Goal: Information Seeking & Learning: Learn about a topic

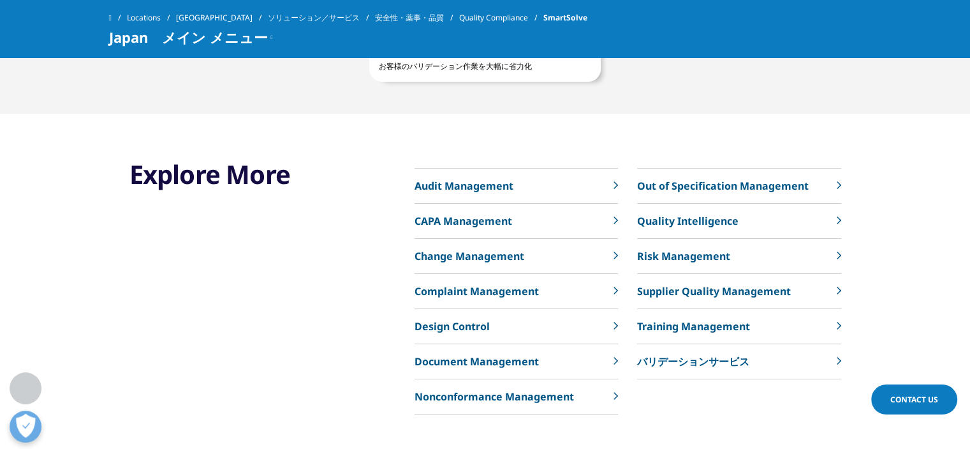
scroll to position [3573, 0]
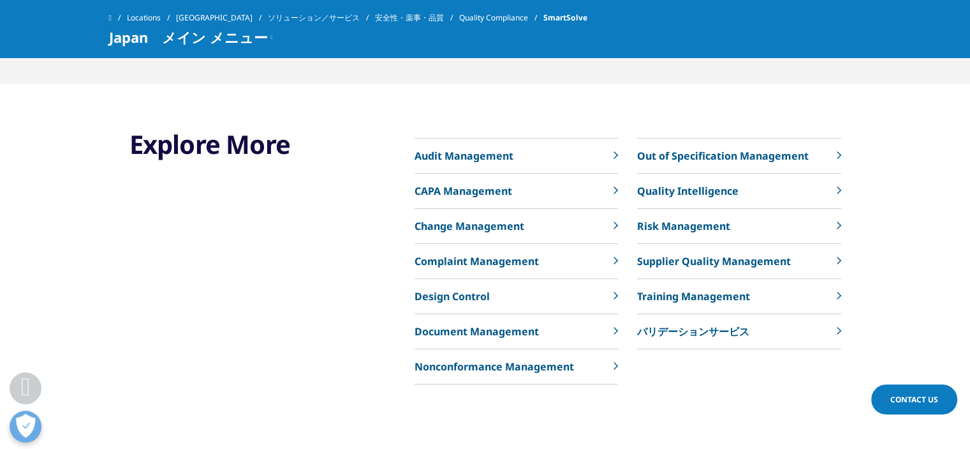
click at [480, 186] on p "CAPA Management" at bounding box center [464, 190] width 98 height 15
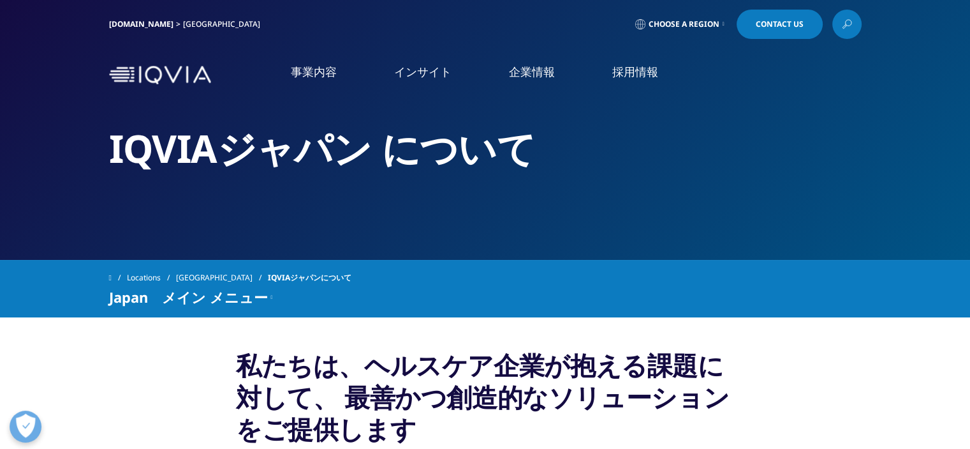
click at [532, 75] on link "企業情報" at bounding box center [532, 72] width 46 height 16
click at [48, 212] on link "アクセス" at bounding box center [177, 211] width 317 height 15
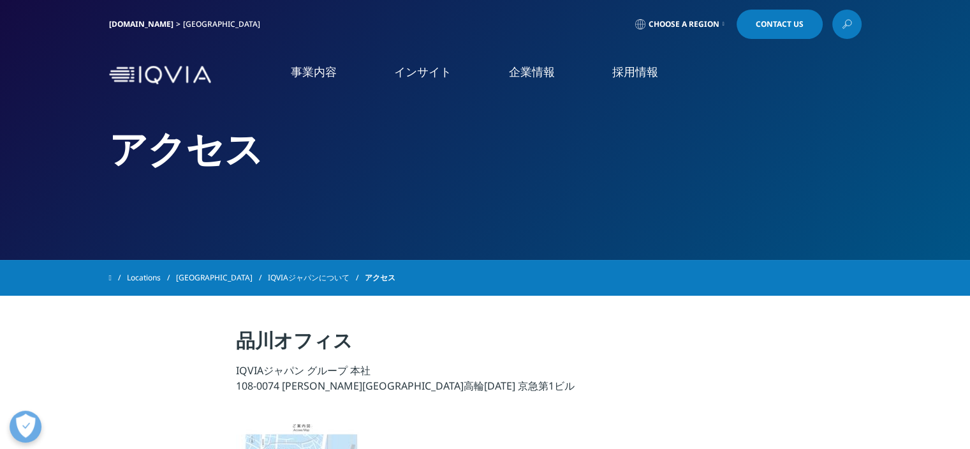
click at [165, 74] on img at bounding box center [160, 75] width 102 height 19
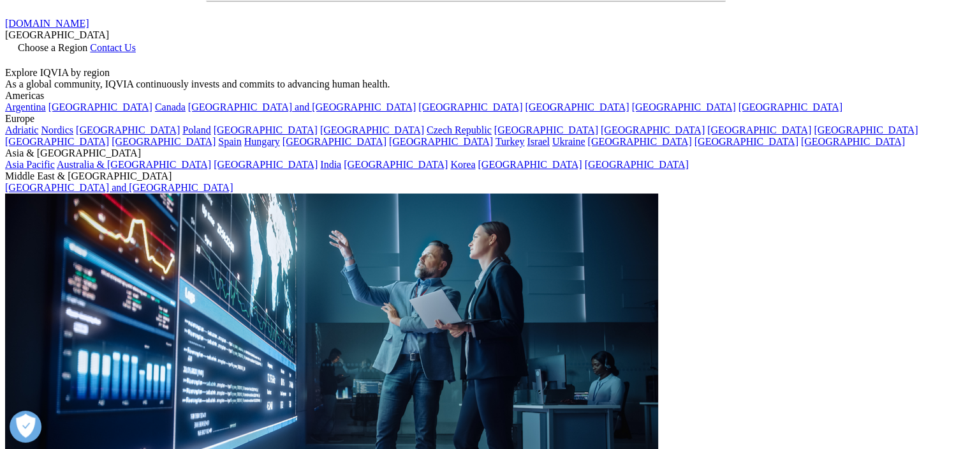
scroll to position [128, 0]
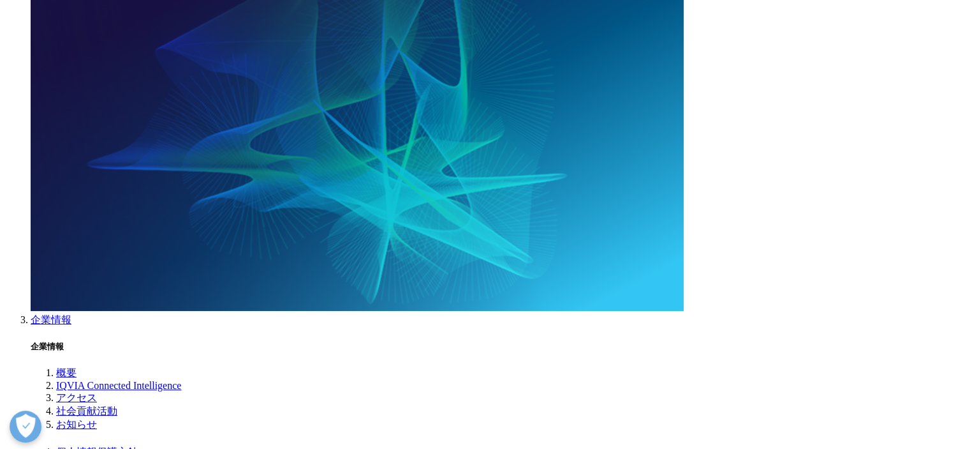
scroll to position [1659, 0]
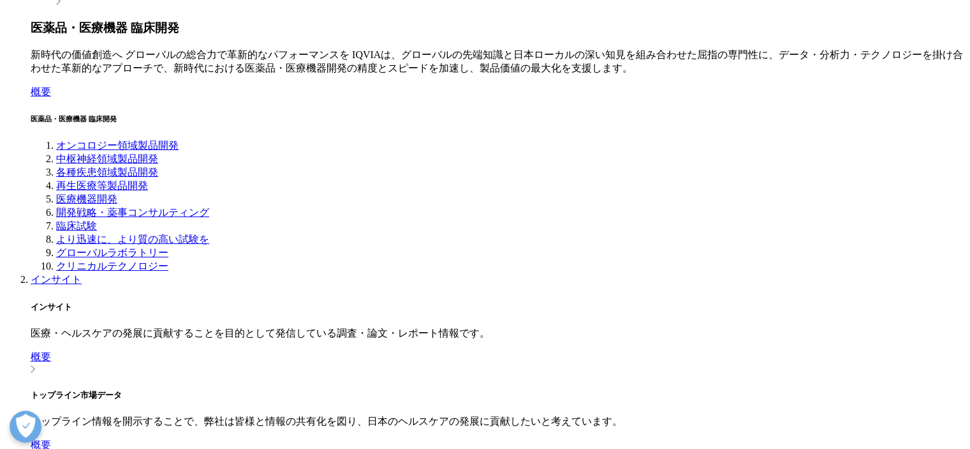
scroll to position [1021, 0]
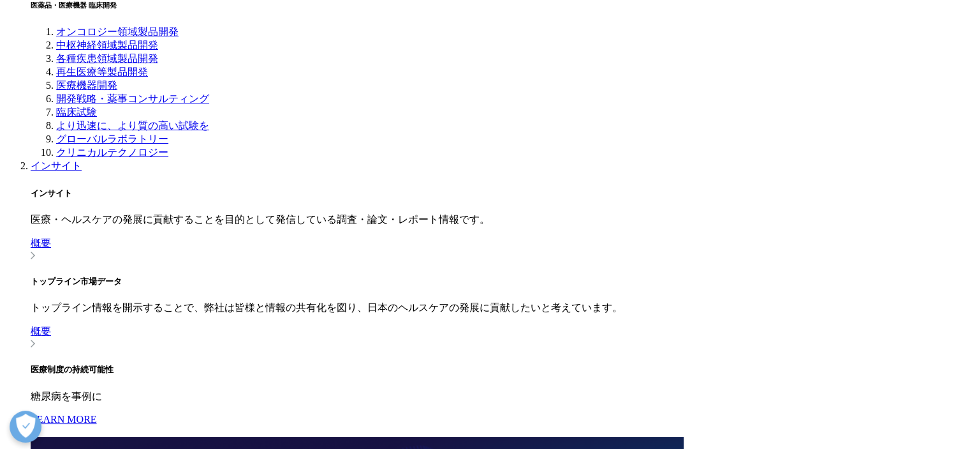
scroll to position [1085, 0]
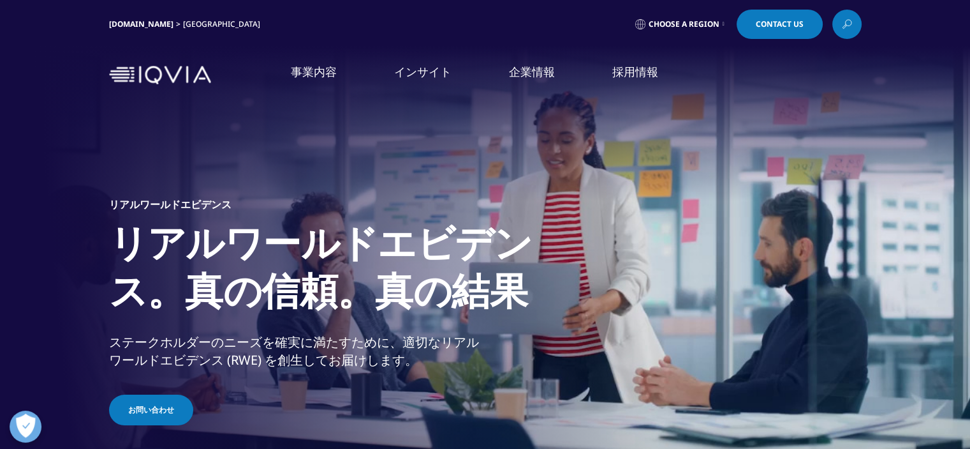
click at [166, 84] on div "事業内容 事業内容 医薬品・医療機器 臨床開発 Clinical Development in [GEOGRAPHIC_DATA] 市場データ" at bounding box center [485, 75] width 753 height 61
click at [147, 25] on link "[DOMAIN_NAME]" at bounding box center [141, 24] width 64 height 11
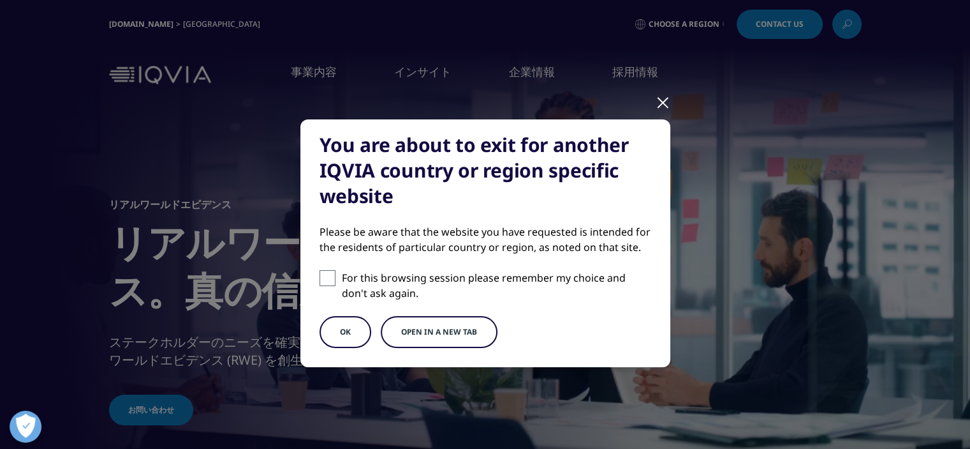
click at [343, 344] on button "OK" at bounding box center [346, 332] width 52 height 32
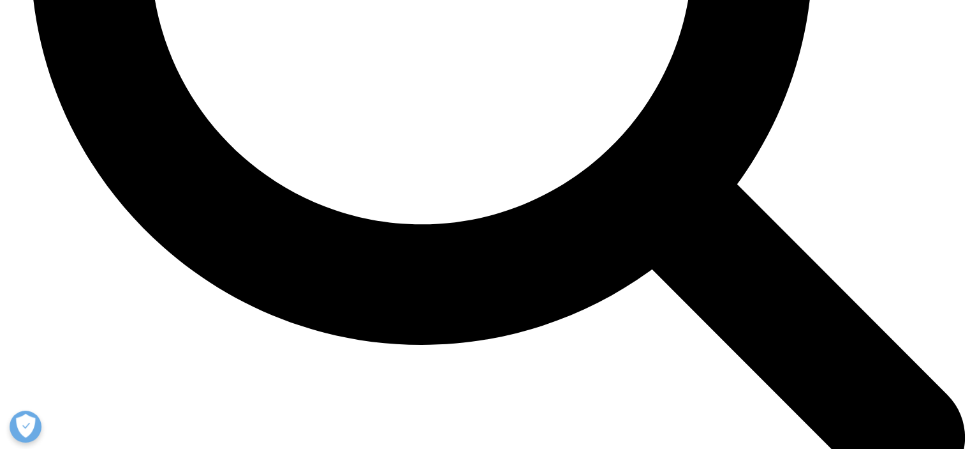
scroll to position [2743, 0]
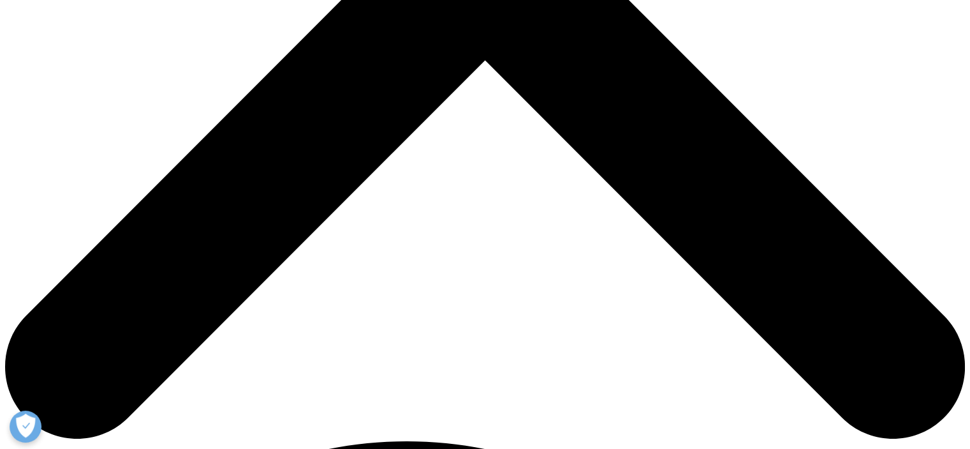
scroll to position [510, 0]
